Goal: Navigation & Orientation: Find specific page/section

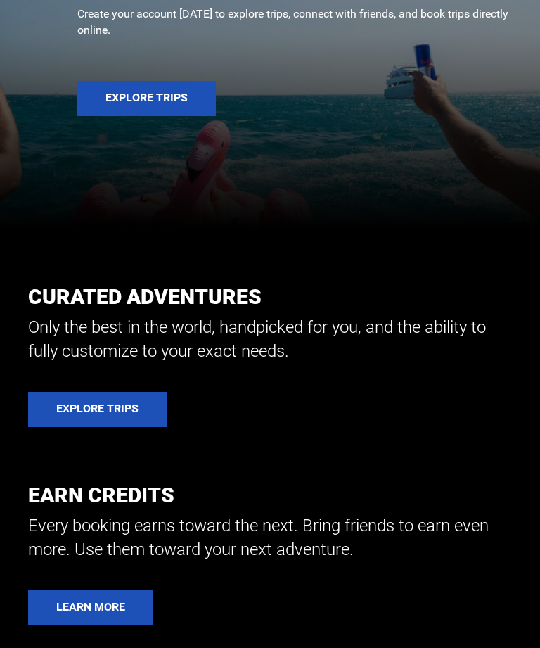
scroll to position [408, 0]
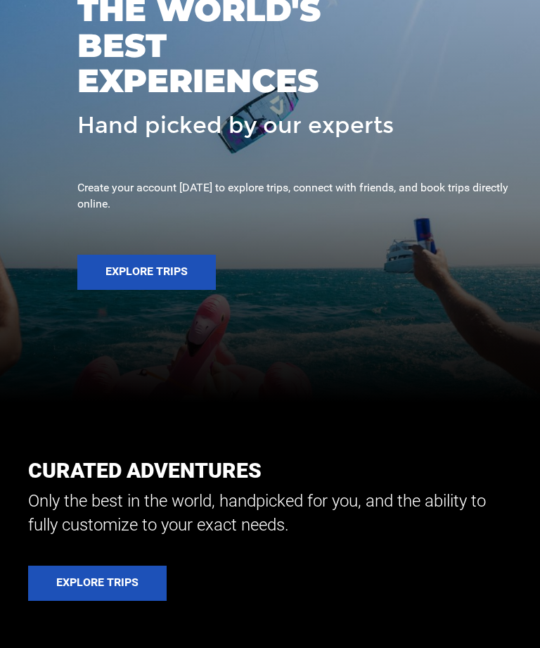
scroll to position [210, 0]
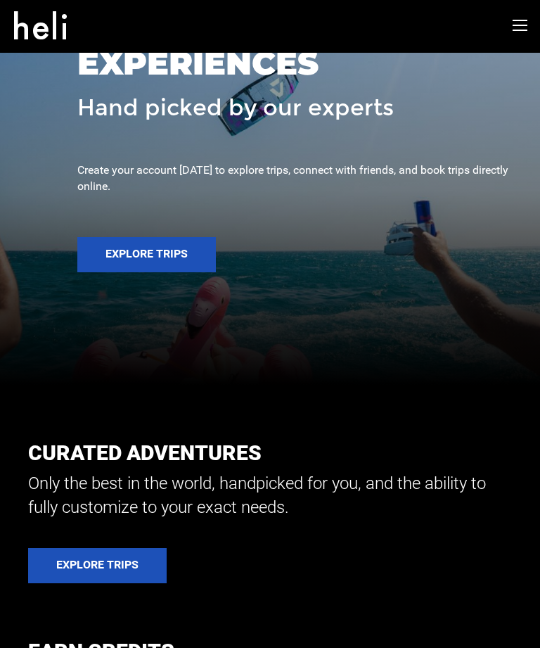
click at [134, 272] on button "Explore Trips" at bounding box center [146, 254] width 139 height 35
click at [147, 272] on button "Explore Trips" at bounding box center [146, 254] width 139 height 35
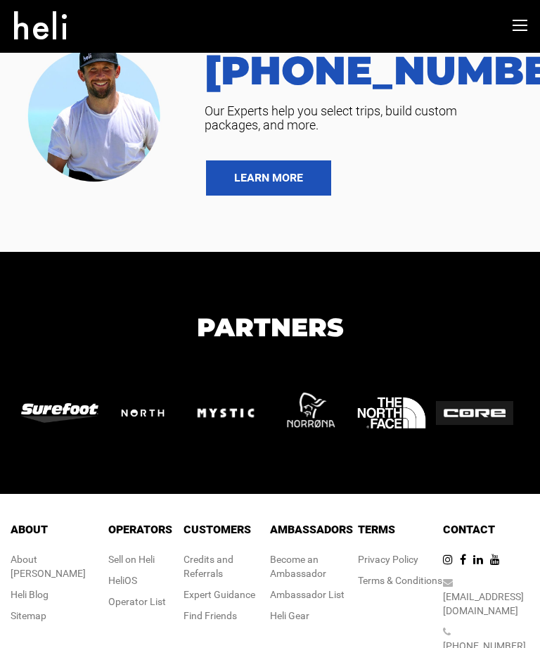
click at [160, 186] on img at bounding box center [97, 108] width 152 height 153
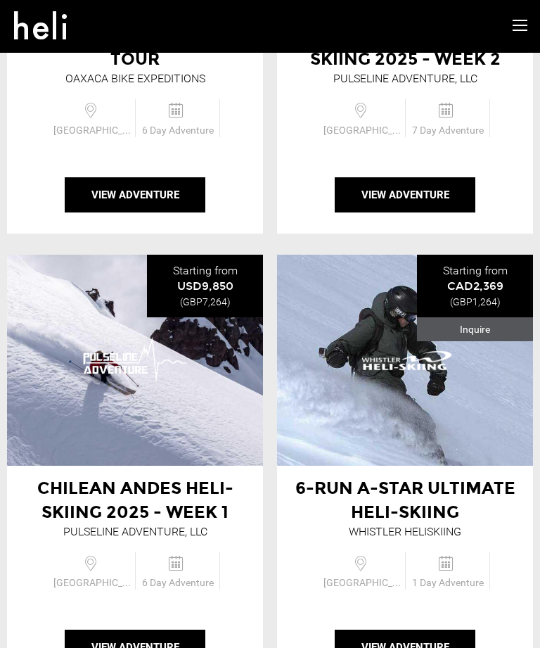
scroll to position [1844, 0]
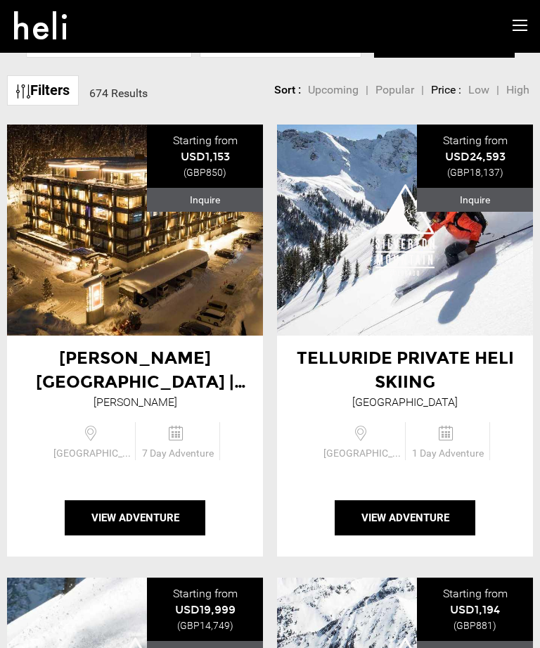
scroll to position [41, 0]
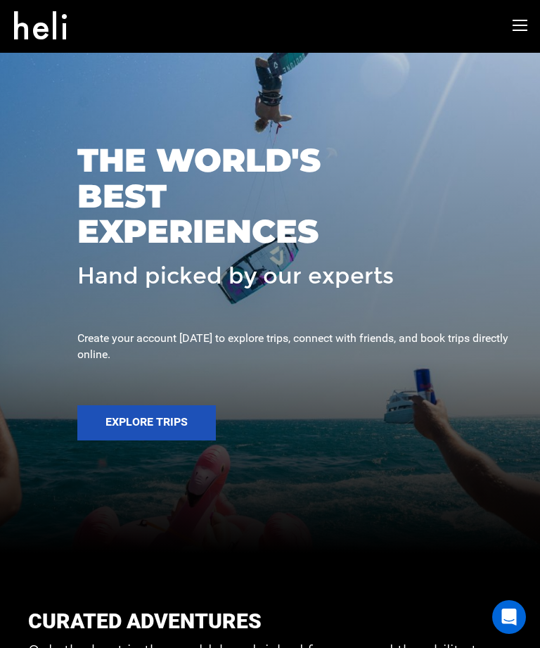
scroll to position [45, 0]
